Goal: Find specific page/section: Find specific page/section

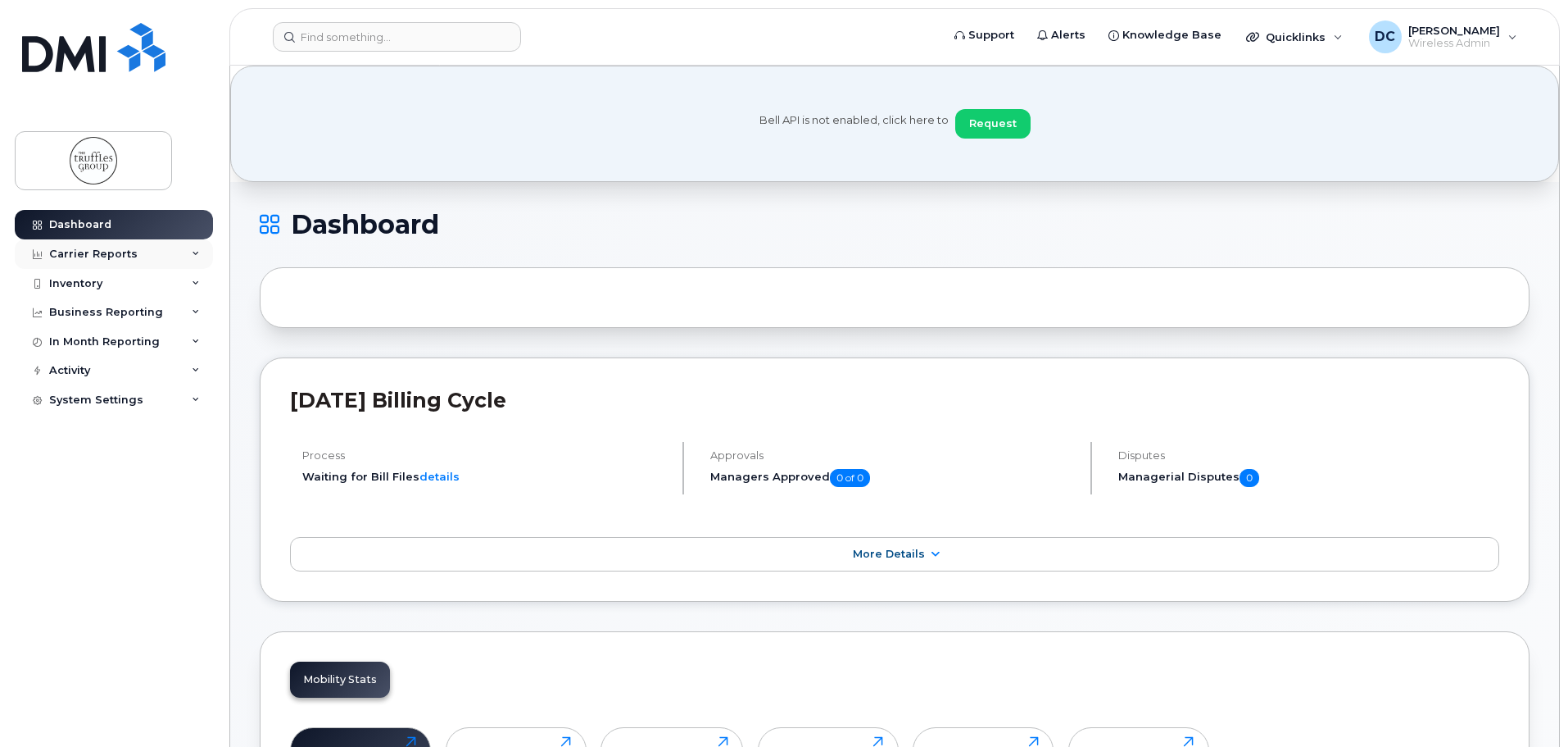
click at [174, 257] on div "Carrier Reports" at bounding box center [113, 254] width 198 height 29
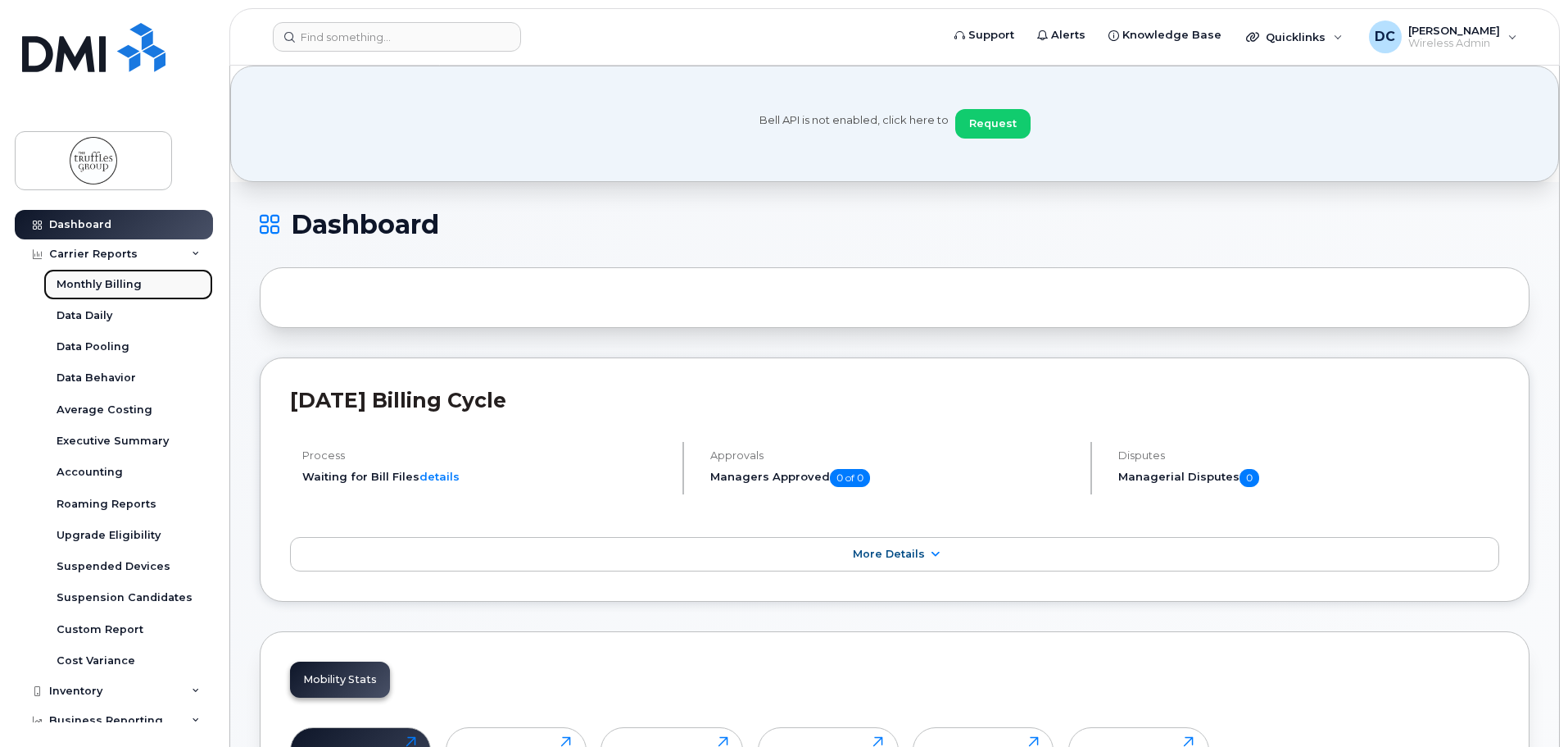
click at [141, 286] on link "Monthly Billing" at bounding box center [128, 284] width 169 height 31
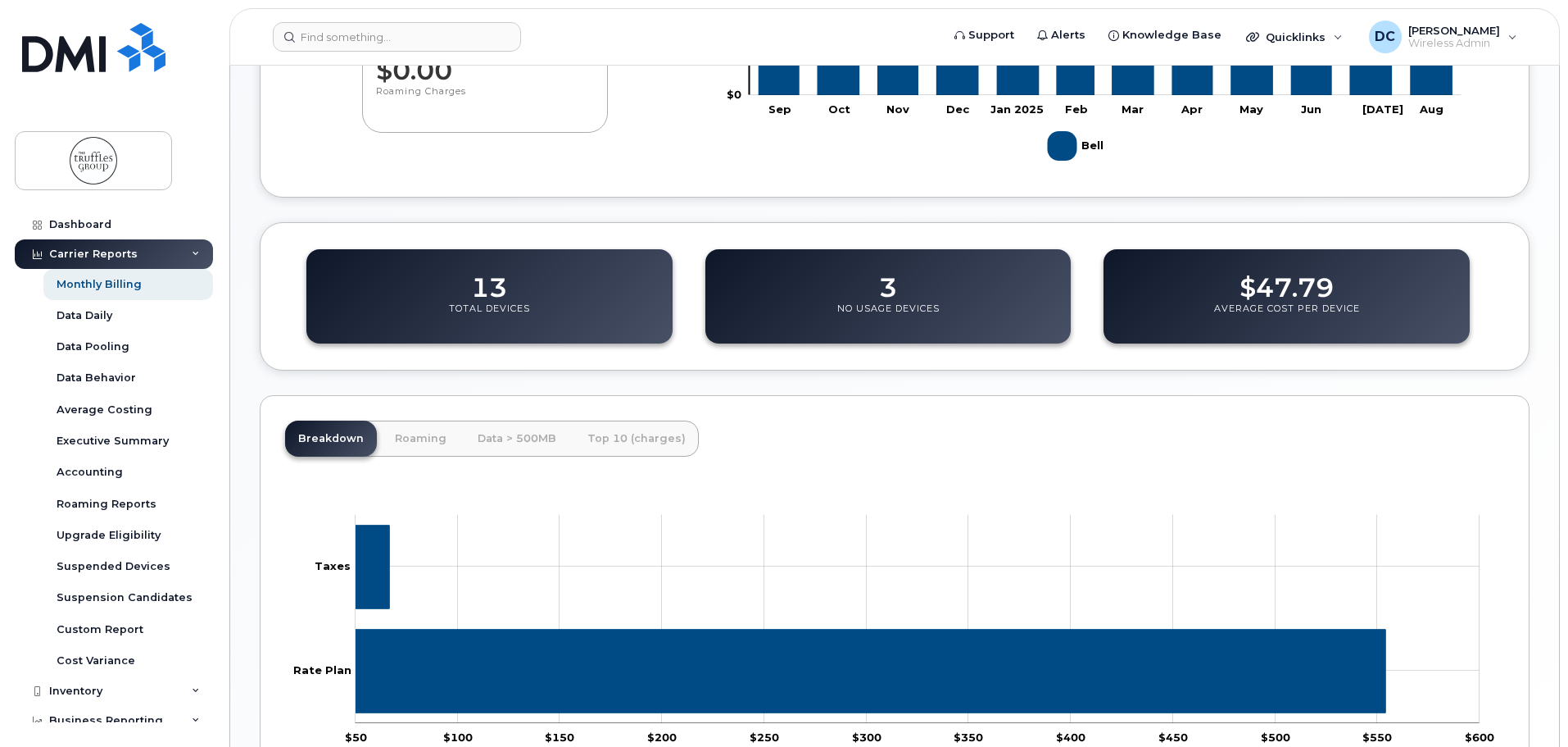
scroll to position [651, 0]
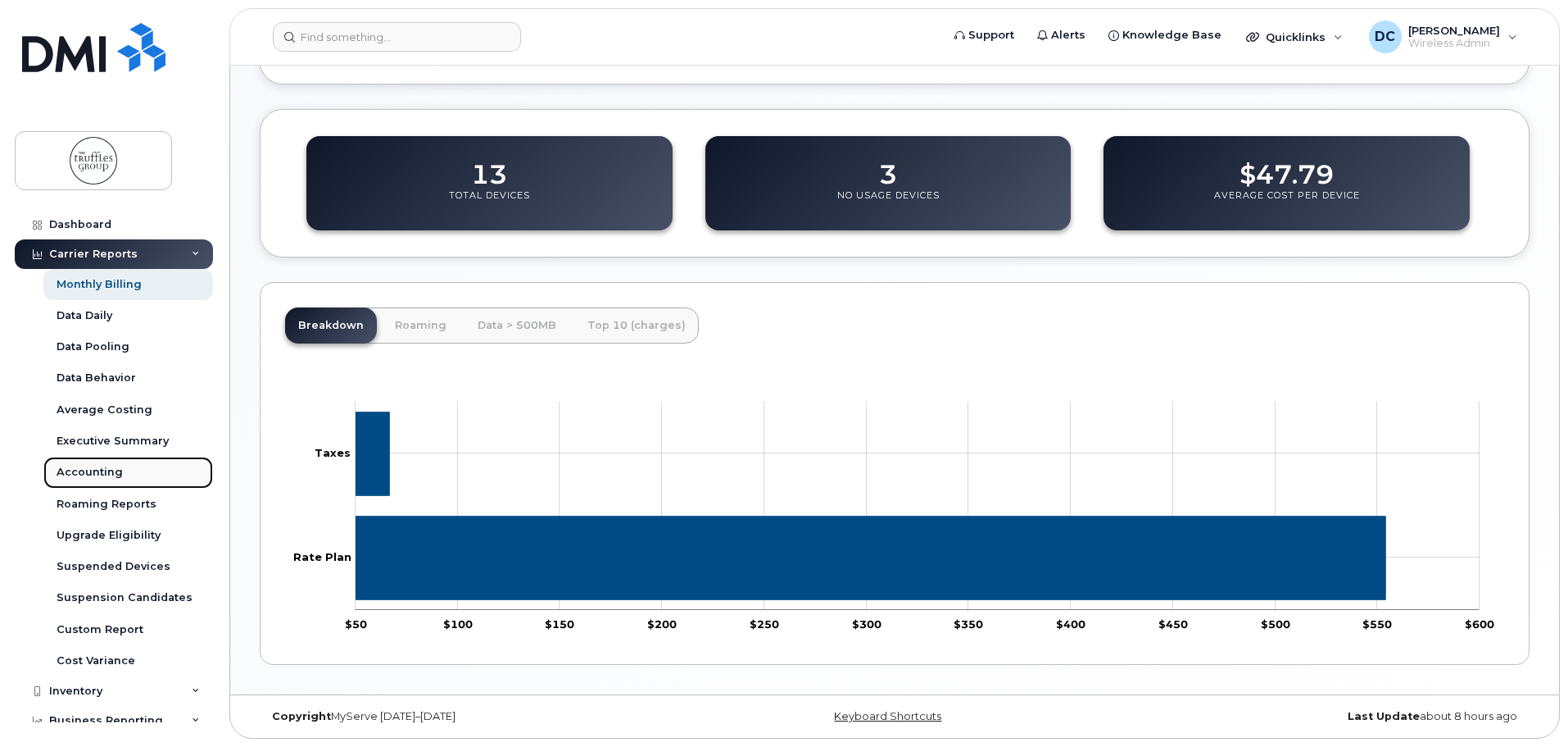
click at [99, 471] on div "Accounting" at bounding box center [89, 471] width 67 height 15
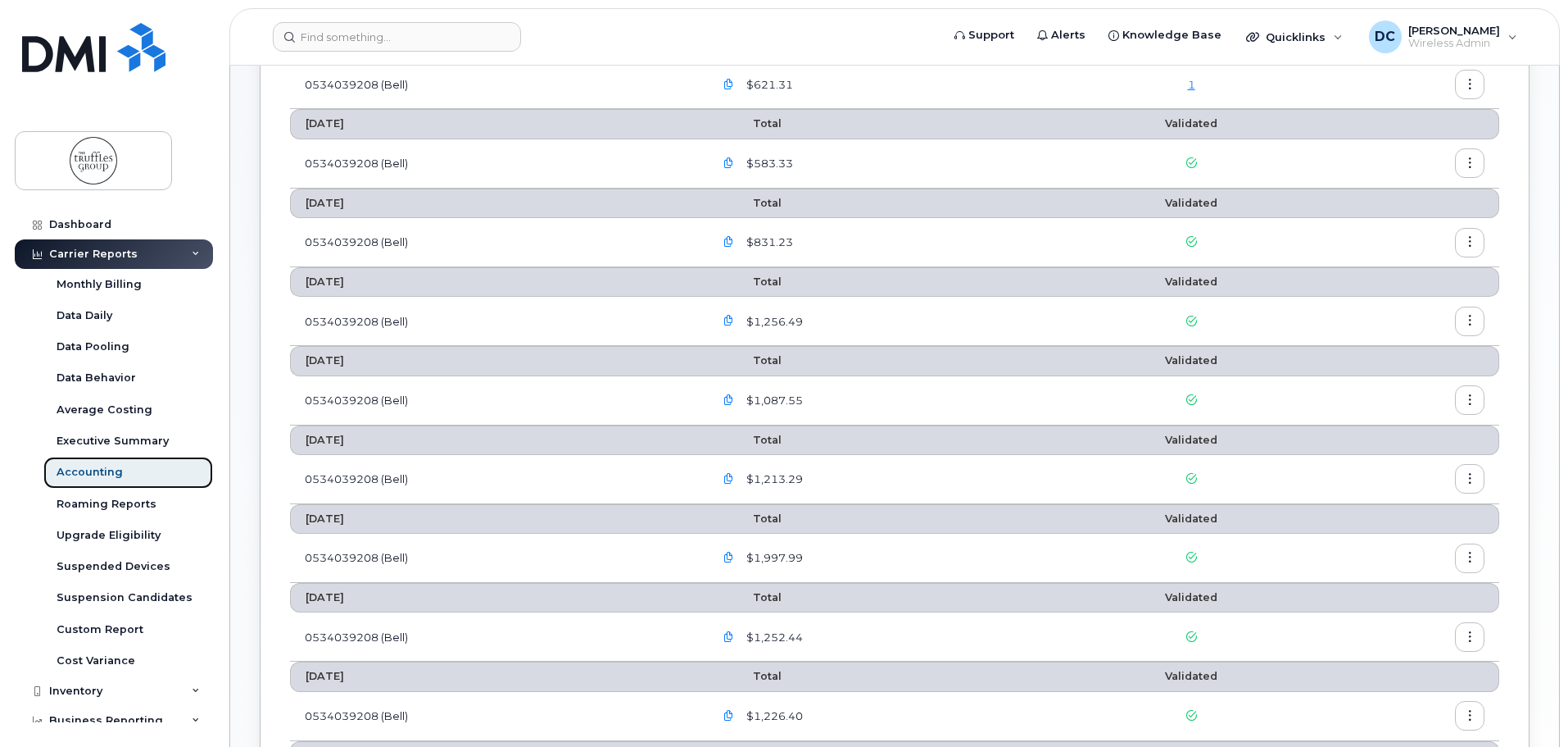
scroll to position [324, 0]
